Goal: Information Seeking & Learning: Learn about a topic

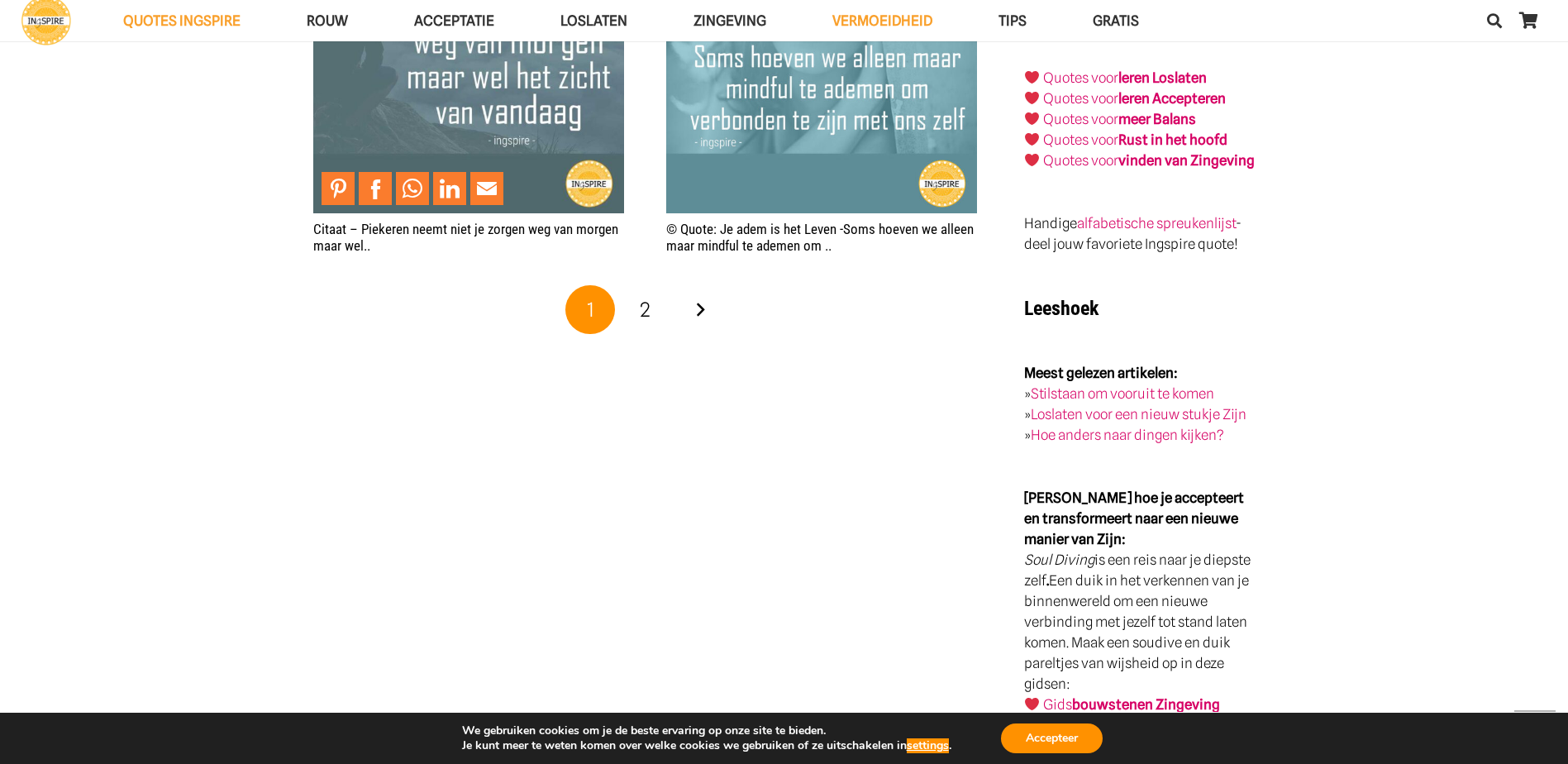
scroll to position [2647, 0]
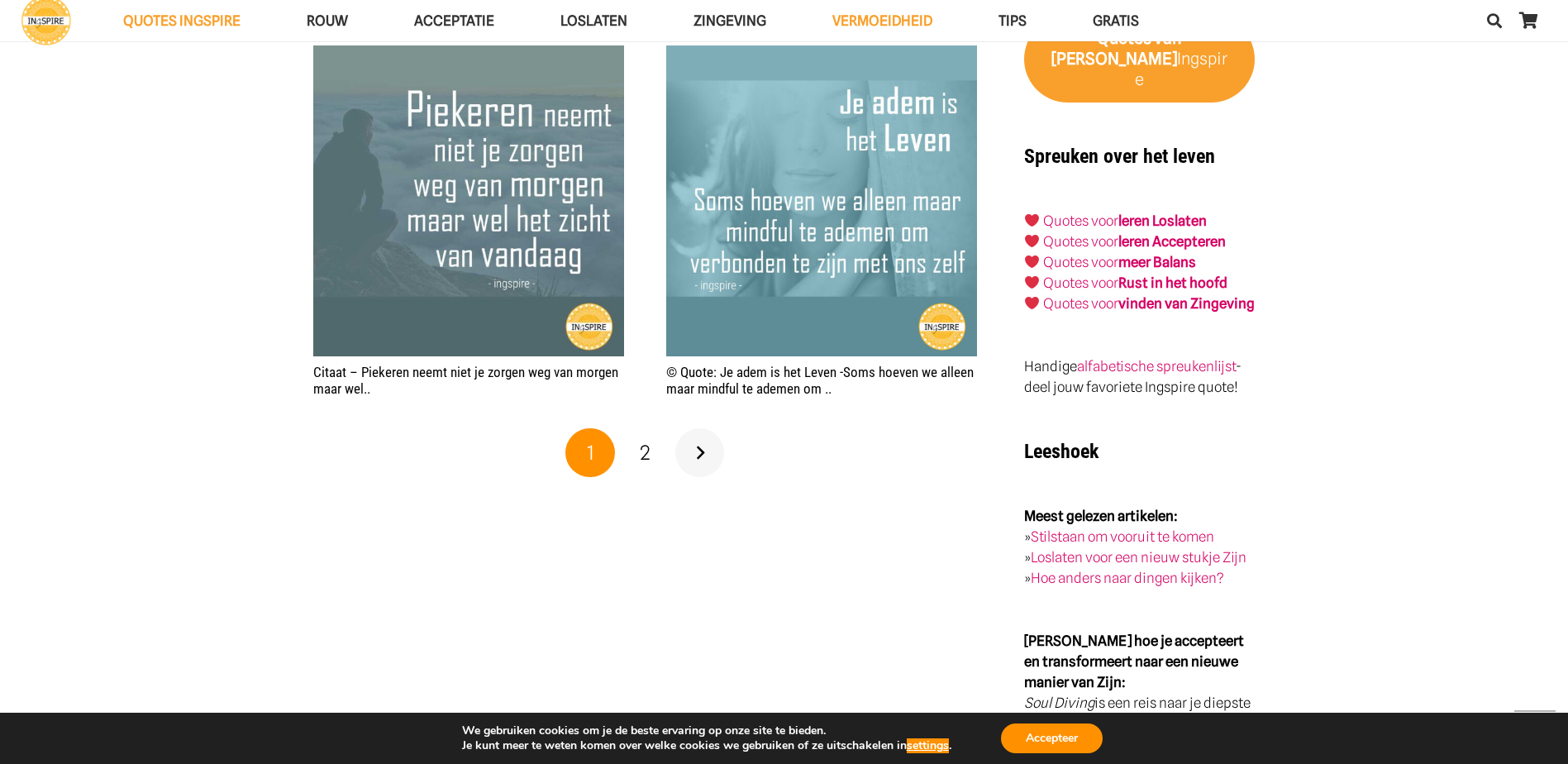
click at [695, 452] on link "Volgende" at bounding box center [700, 453] width 50 height 50
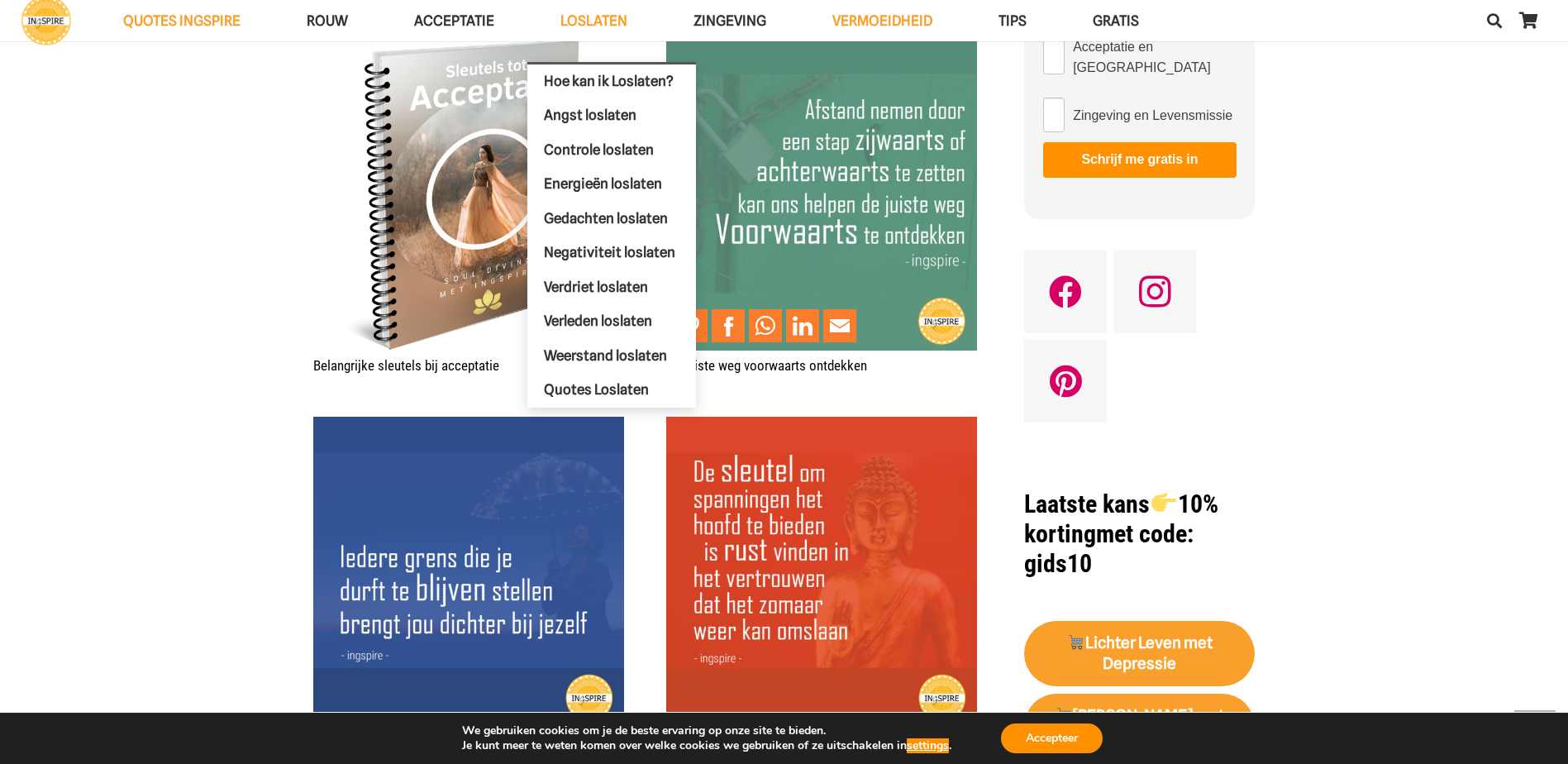
scroll to position [910, 0]
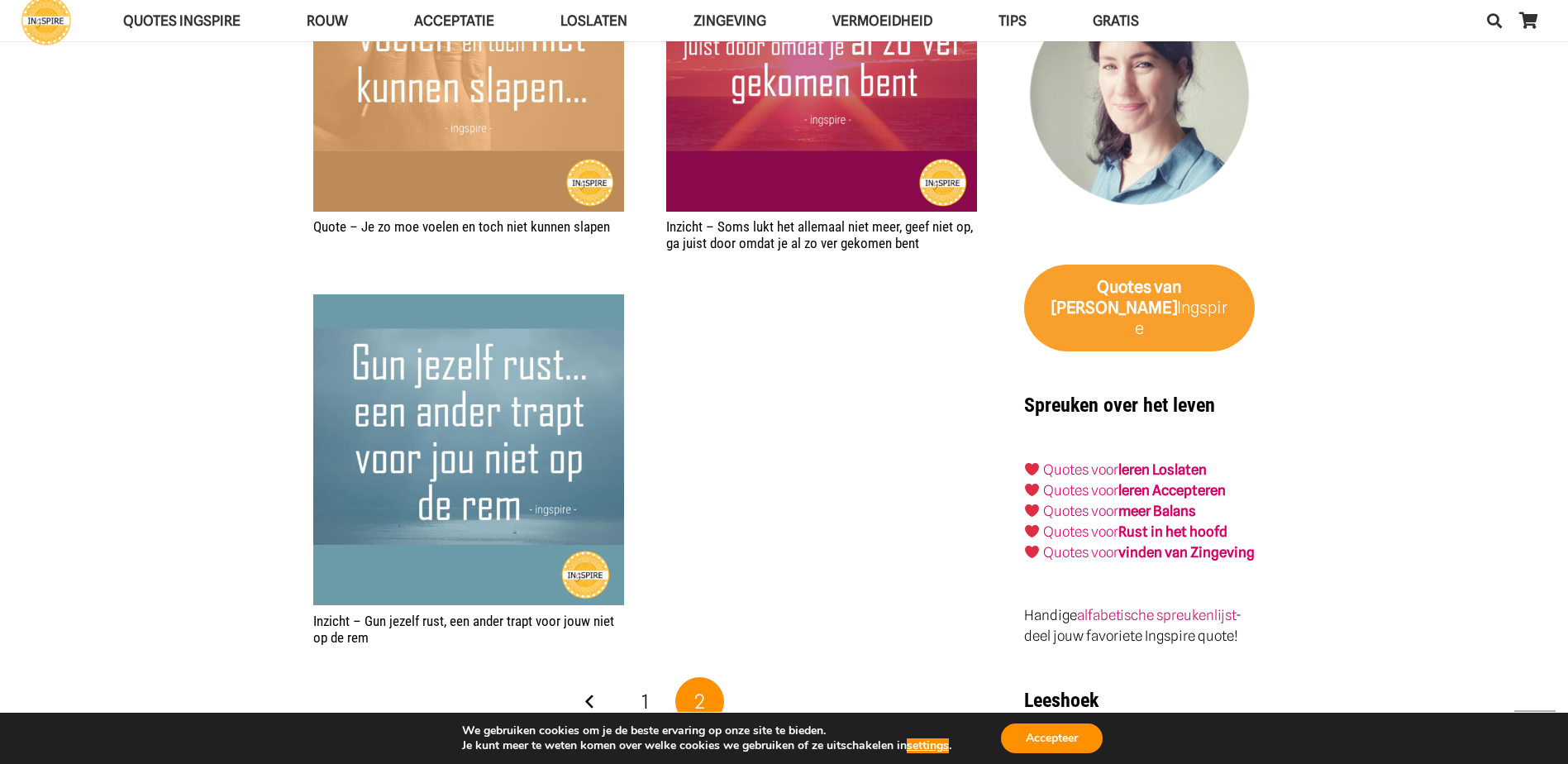
scroll to position [2399, 0]
drag, startPoint x: 393, startPoint y: 646, endPoint x: 368, endPoint y: 617, distance: 38.3
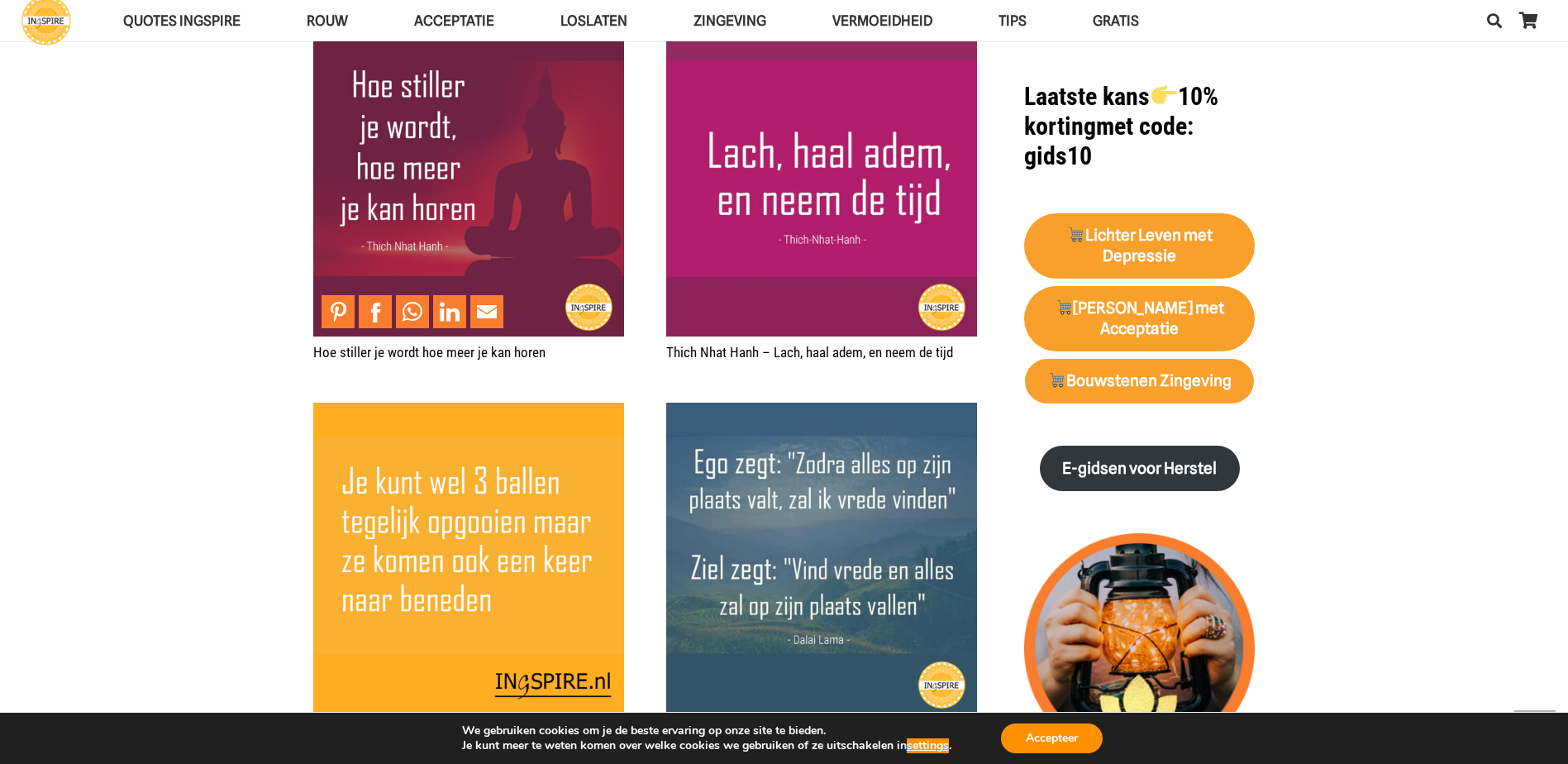
scroll to position [1406, 0]
